Goal: Task Accomplishment & Management: Manage account settings

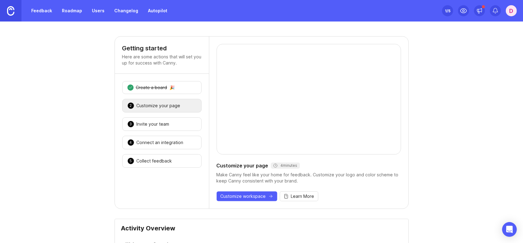
click at [508, 12] on div "D" at bounding box center [511, 10] width 11 height 11
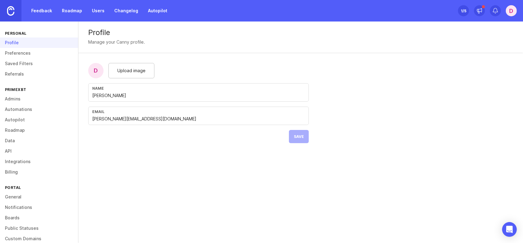
click at [27, 101] on link "Admins" at bounding box center [39, 99] width 78 height 10
